Goal: Find contact information: Find contact information

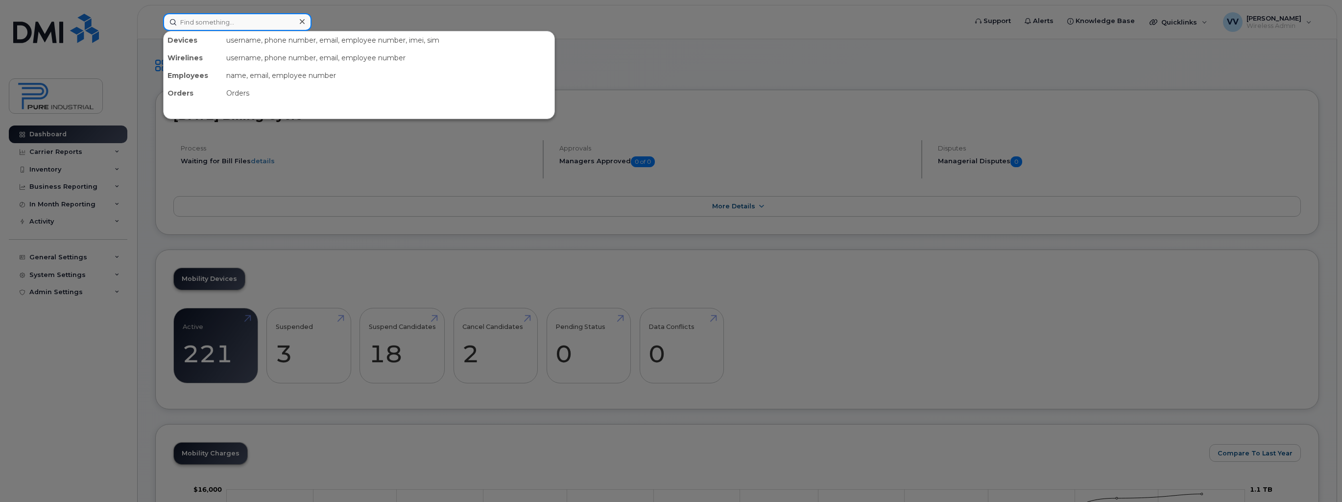
click at [245, 18] on input at bounding box center [237, 22] width 148 height 18
click at [218, 20] on input at bounding box center [237, 22] width 148 height 18
click at [223, 21] on input at bounding box center [237, 22] width 148 height 18
type input "[PERSON_NAME]"
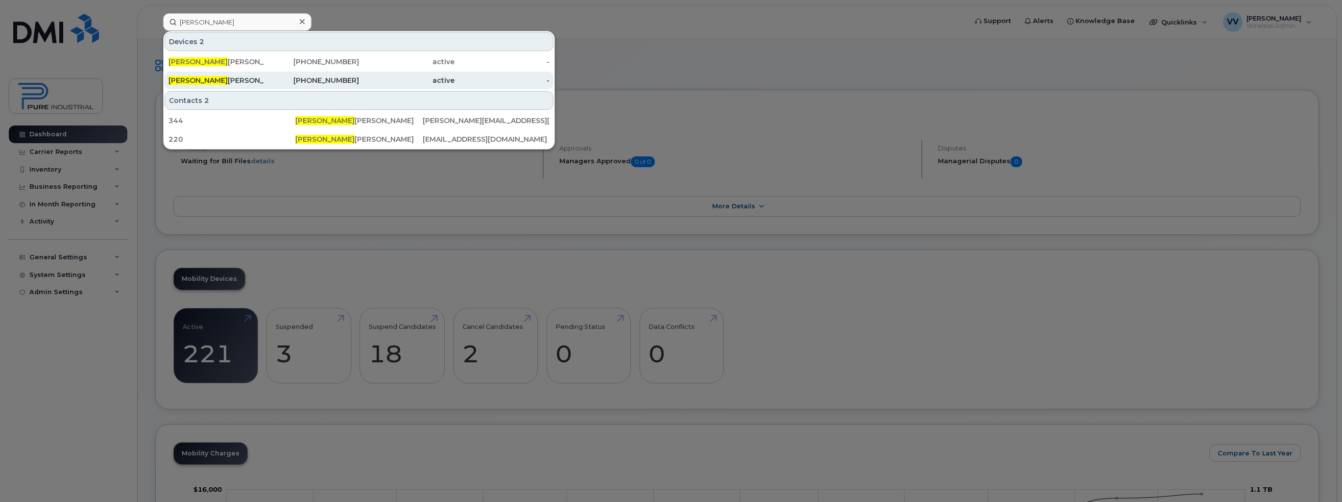
click at [209, 77] on div "[PERSON_NAME]" at bounding box center [217, 80] width 96 height 10
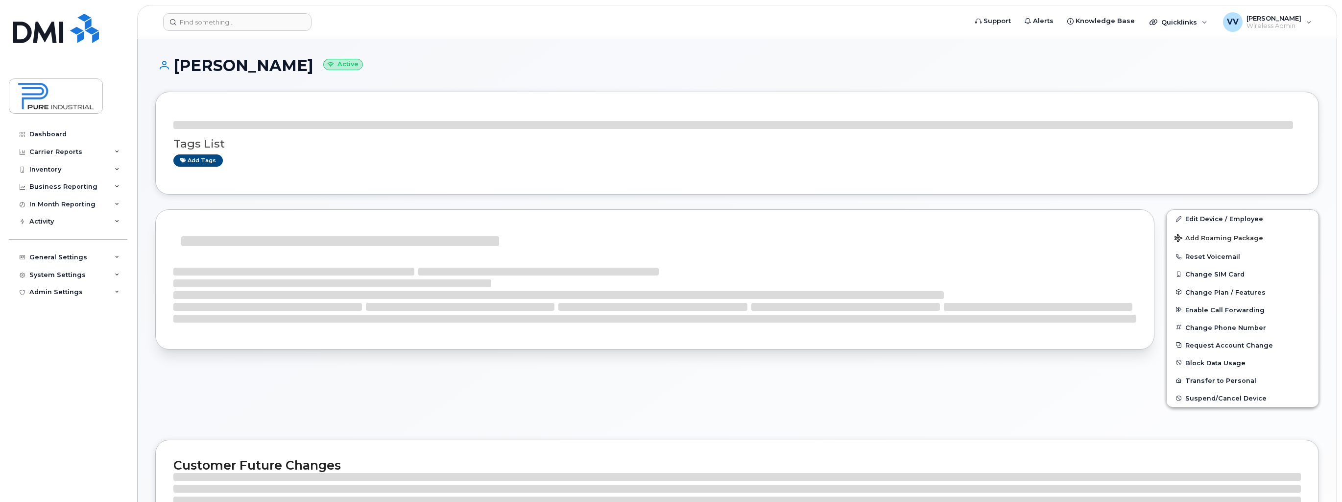
click at [203, 81] on div "[PERSON_NAME] Active" at bounding box center [737, 74] width 1164 height 35
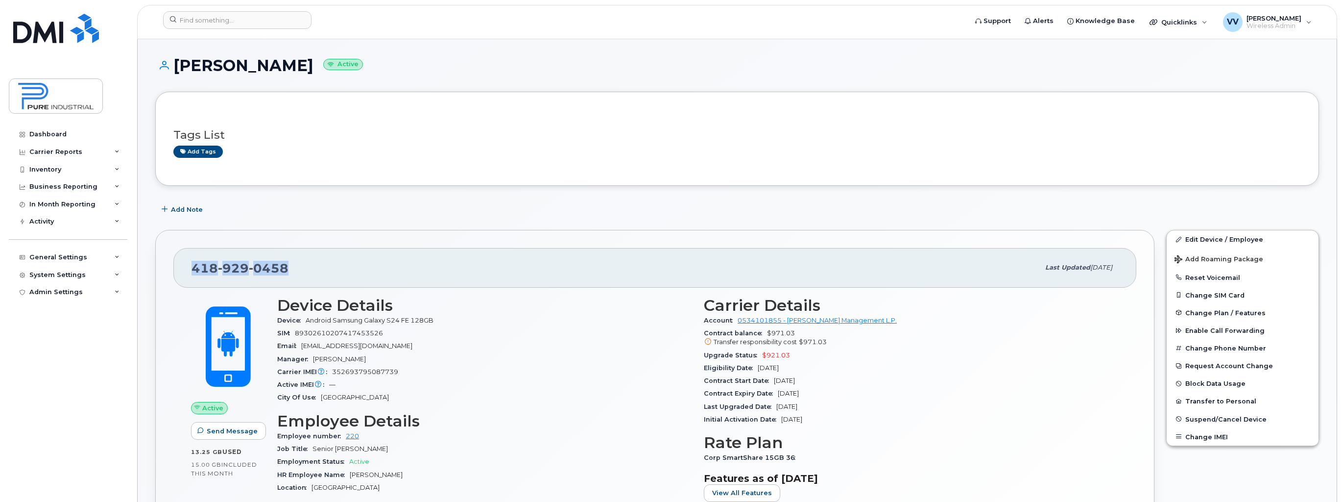
drag, startPoint x: 288, startPoint y: 267, endPoint x: 190, endPoint y: 267, distance: 98.0
click at [190, 267] on div "418 929 0458 Last updated Jul 16, 2025" at bounding box center [654, 267] width 963 height 39
copy span "418 929 0458"
